Goal: Check status: Check status

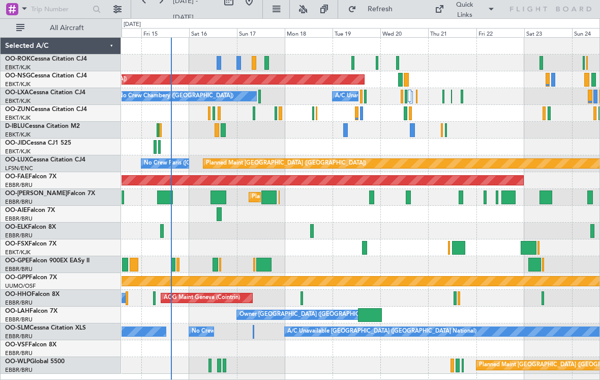
click at [222, 133] on div at bounding box center [223, 130] width 5 height 14
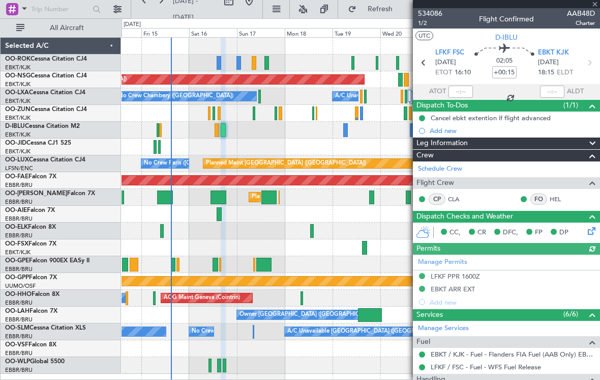
click at [597, 6] on div at bounding box center [506, 4] width 187 height 8
click at [594, 7] on span at bounding box center [595, 4] width 10 height 9
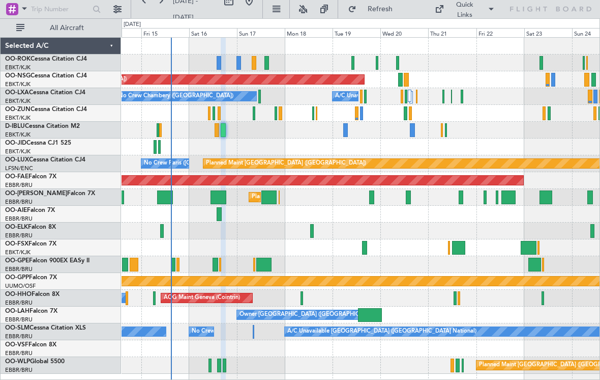
type input "0"
click at [160, 145] on div at bounding box center [159, 147] width 3 height 14
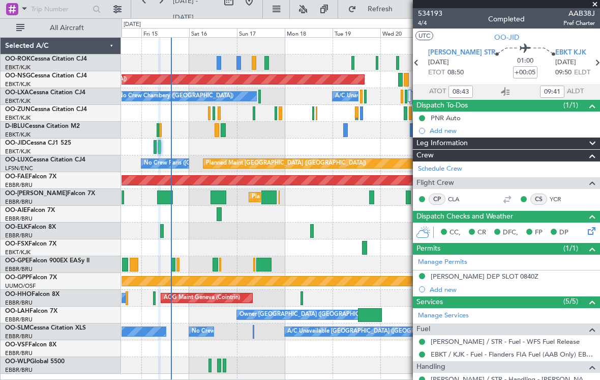
click at [596, 7] on span at bounding box center [595, 4] width 10 height 9
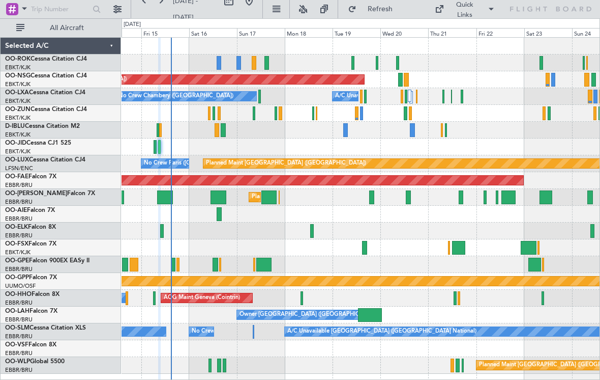
type input "0"
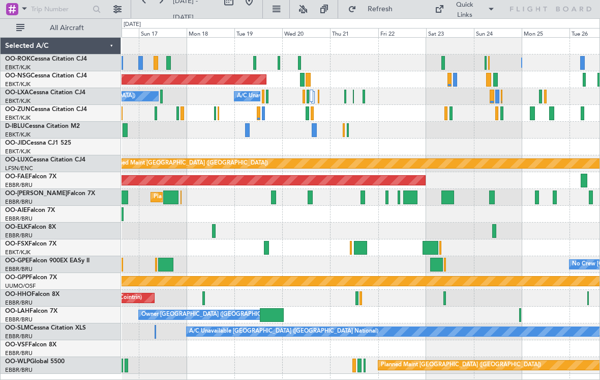
click at [370, 97] on div "No Crew Chambery ([GEOGRAPHIC_DATA]) A/C Unavailable Planned Maint [GEOGRAPHIC_…" at bounding box center [361, 96] width 478 height 17
click at [366, 98] on div "No Crew Chambery ([GEOGRAPHIC_DATA]) A/C Unavailable Planned Maint [GEOGRAPHIC_…" at bounding box center [361, 96] width 478 height 17
click at [364, 96] on div at bounding box center [364, 97] width 3 height 14
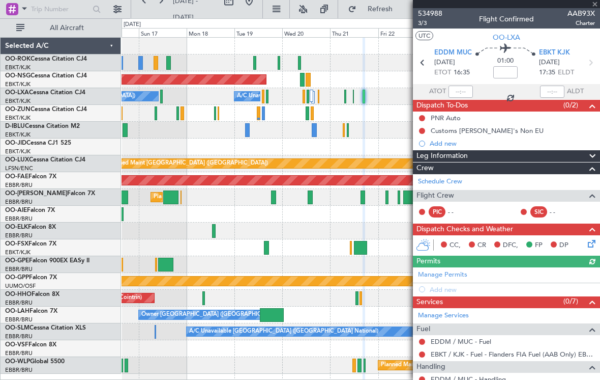
click at [596, 8] on div "534988 3/3 Flight Confirmed AAB93X Charter" at bounding box center [506, 18] width 187 height 20
click at [596, 6] on span at bounding box center [595, 4] width 10 height 9
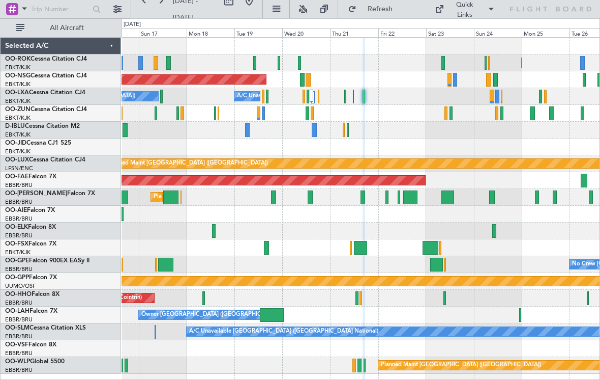
type input "0"
click at [309, 97] on div at bounding box center [308, 97] width 3 height 14
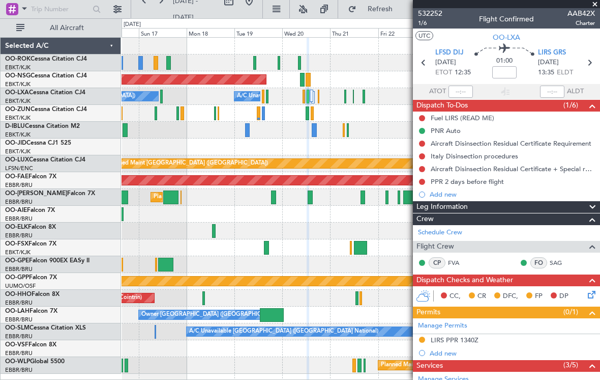
click at [593, 7] on span at bounding box center [595, 4] width 10 height 9
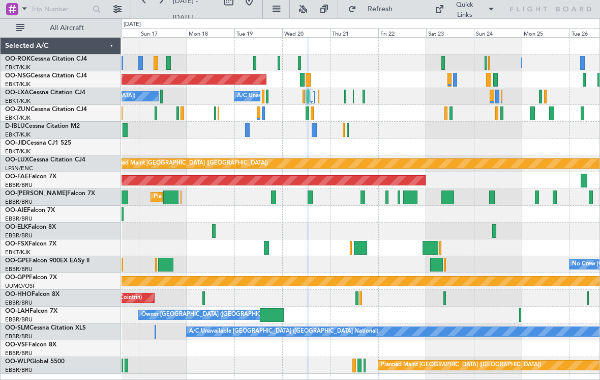
type input "0"
click at [315, 94] on div "No Crew Chambery ([GEOGRAPHIC_DATA]) A/C Unavailable Planned Maint [GEOGRAPHIC_…" at bounding box center [361, 96] width 478 height 17
click at [312, 99] on div at bounding box center [311, 96] width 3 height 12
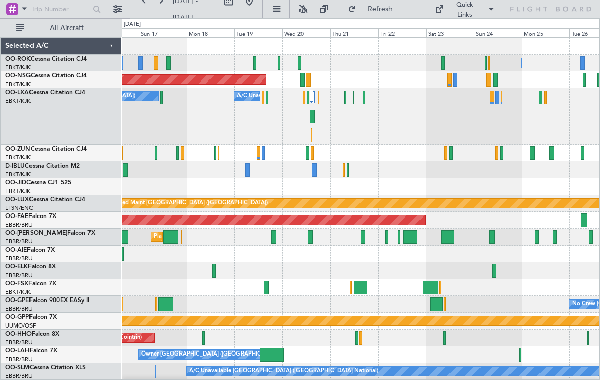
click at [346, 98] on div at bounding box center [345, 98] width 2 height 14
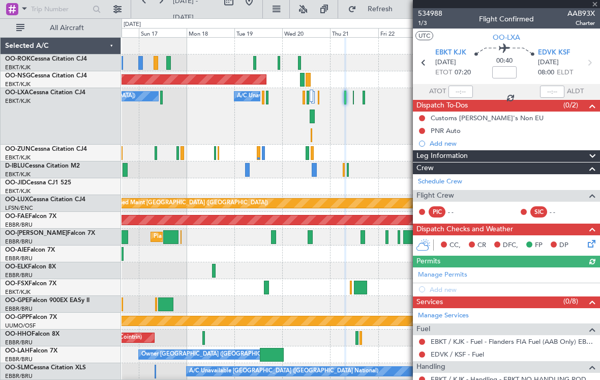
click at [595, 6] on div at bounding box center [506, 4] width 187 height 8
click at [594, 8] on span at bounding box center [595, 4] width 10 height 9
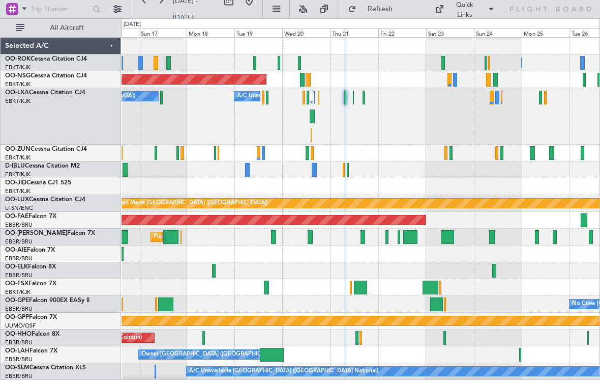
type input "0"
click at [316, 114] on div "No Crew Chambery ([GEOGRAPHIC_DATA]) A/C Unavailable Planned Maint [GEOGRAPHIC_…" at bounding box center [361, 116] width 478 height 56
click at [321, 167] on div at bounding box center [361, 169] width 478 height 17
click at [318, 115] on div "No Crew Chambery ([GEOGRAPHIC_DATA]) A/C Unavailable Planned Maint [GEOGRAPHIC_…" at bounding box center [361, 116] width 478 height 56
click at [312, 113] on div at bounding box center [312, 116] width 5 height 14
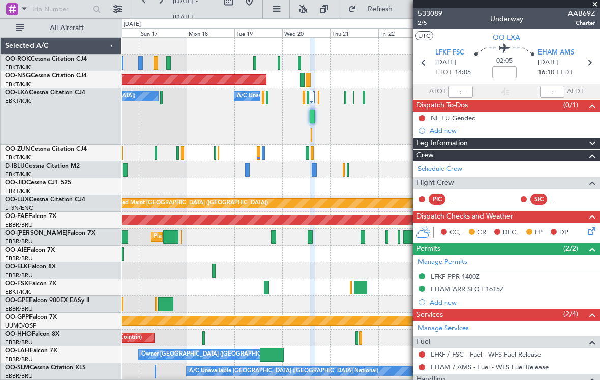
click at [593, 7] on span at bounding box center [595, 4] width 10 height 9
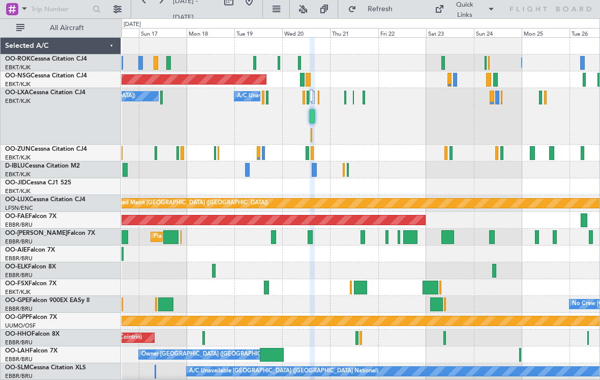
type input "0"
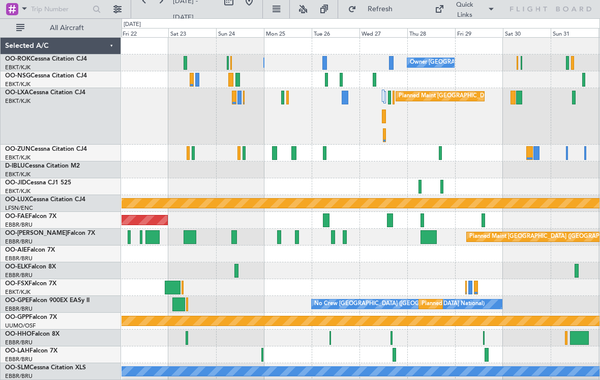
click at [279, 97] on div "Planned Maint [GEOGRAPHIC_DATA] ([GEOGRAPHIC_DATA] National) A/C Unavailable" at bounding box center [361, 116] width 478 height 56
click at [289, 96] on div at bounding box center [287, 98] width 3 height 14
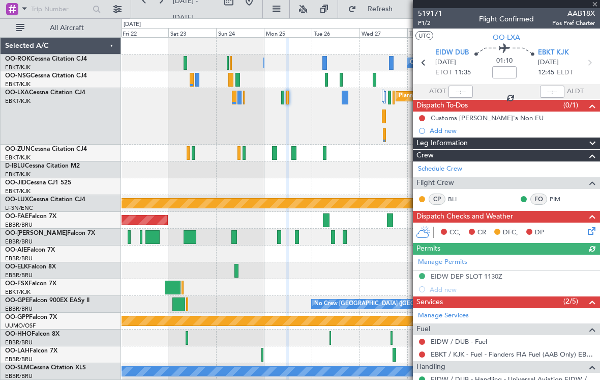
click at [596, 8] on div "519171 P1/2 Flight Confirmed AAB18X Pos Pref Charter" at bounding box center [506, 18] width 187 height 20
click at [596, 8] on span at bounding box center [595, 4] width 10 height 9
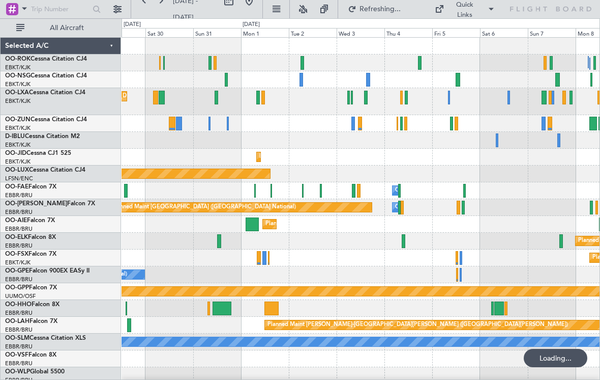
click at [301, 58] on div at bounding box center [303, 63] width 4 height 14
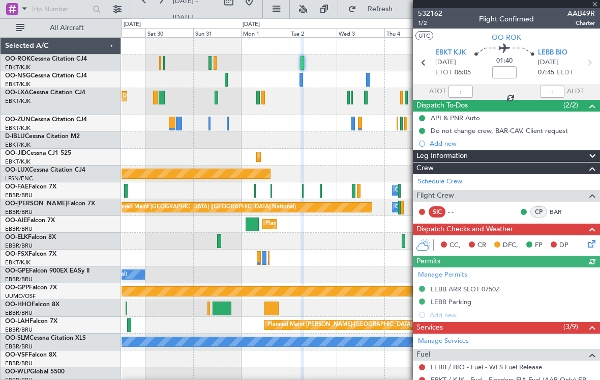
click at [595, 9] on div "532162 1/2 Flight Confirmed AAB49R Charter" at bounding box center [506, 18] width 187 height 20
click at [595, 7] on div at bounding box center [506, 4] width 187 height 8
click at [596, 8] on span at bounding box center [595, 4] width 10 height 9
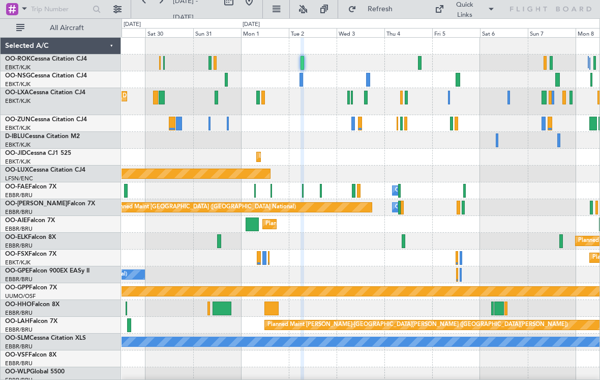
type input "0"
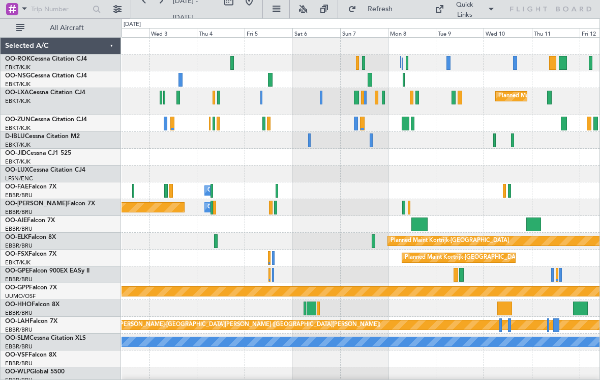
scroll to position [4, 0]
